Goal: Find contact information: Find contact information

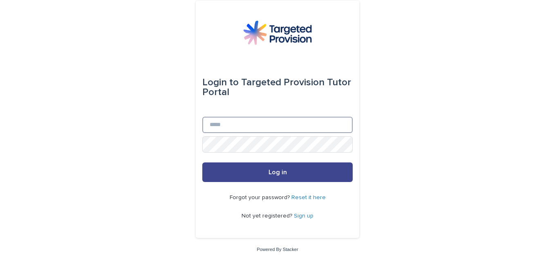
type input "**********"
click at [284, 175] on button "Log in" at bounding box center [277, 173] width 150 height 20
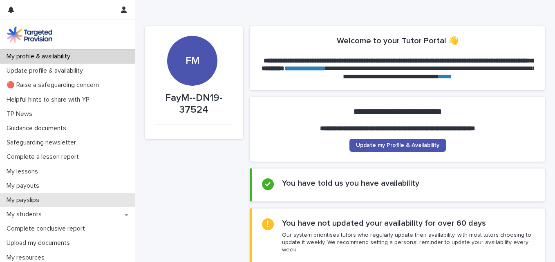
scroll to position [24, 0]
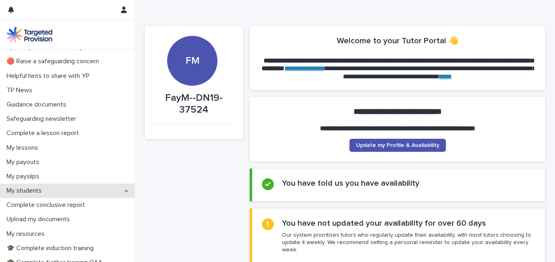
click at [40, 192] on p "My students" at bounding box center [25, 191] width 45 height 8
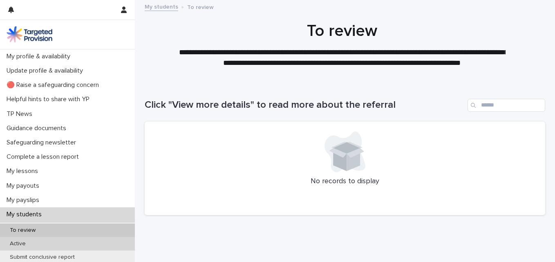
click at [20, 246] on p "Active" at bounding box center [17, 244] width 29 height 7
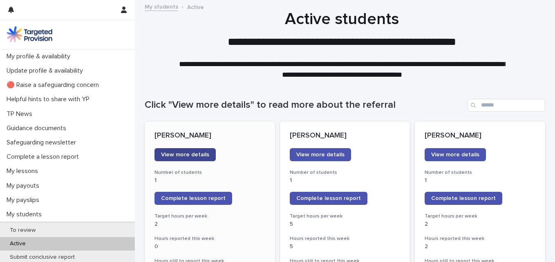
click at [193, 155] on span "View more details" at bounding box center [185, 155] width 48 height 6
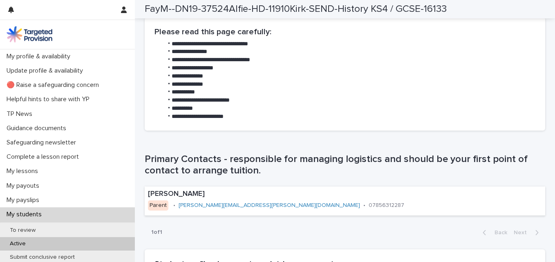
scroll to position [439, 0]
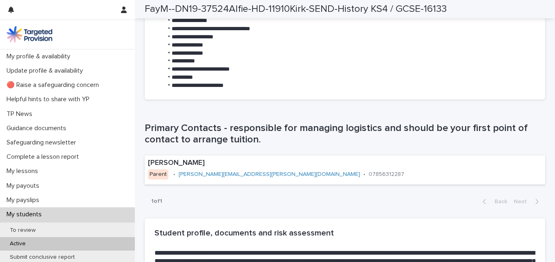
click at [171, 193] on div "1 of 1 Back Next" at bounding box center [345, 202] width 401 height 20
click at [204, 175] on link "[PERSON_NAME][EMAIL_ADDRESS][PERSON_NAME][DOMAIN_NAME]" at bounding box center [269, 175] width 181 height 6
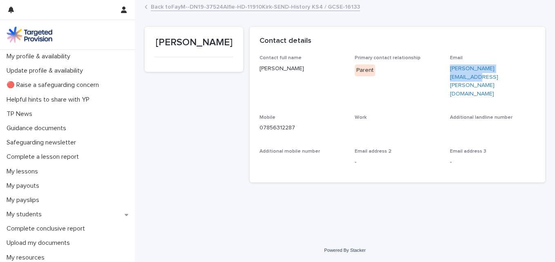
drag, startPoint x: 517, startPoint y: 67, endPoint x: 448, endPoint y: 69, distance: 70.0
click at [448, 69] on div "Contact full name [PERSON_NAME] Primary contact relationship Parent Email [PERS…" at bounding box center [398, 114] width 276 height 118
copy link "[PERSON_NAME][EMAIL_ADDRESS][PERSON_NAME][DOMAIN_NAME]"
